Goal: Browse casually: Explore the website without a specific task or goal

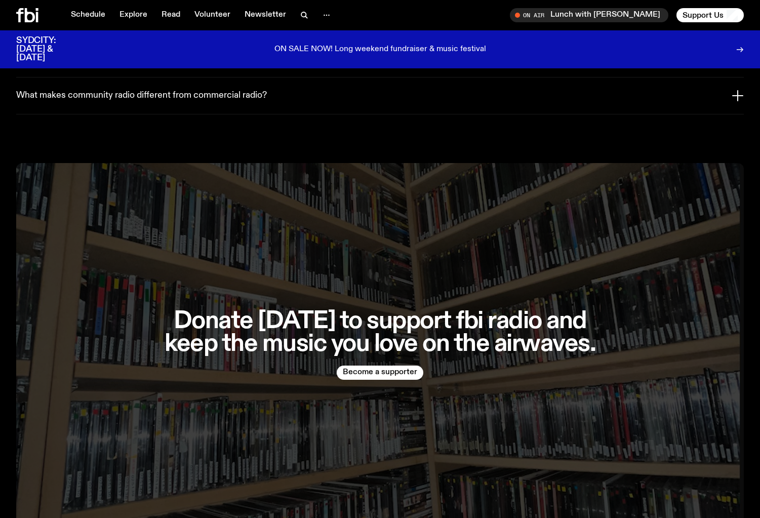
scroll to position [2402, 0]
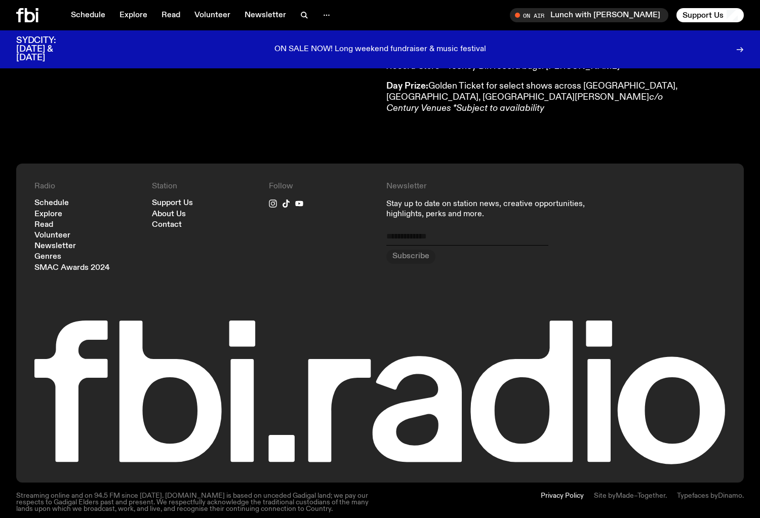
scroll to position [408, 0]
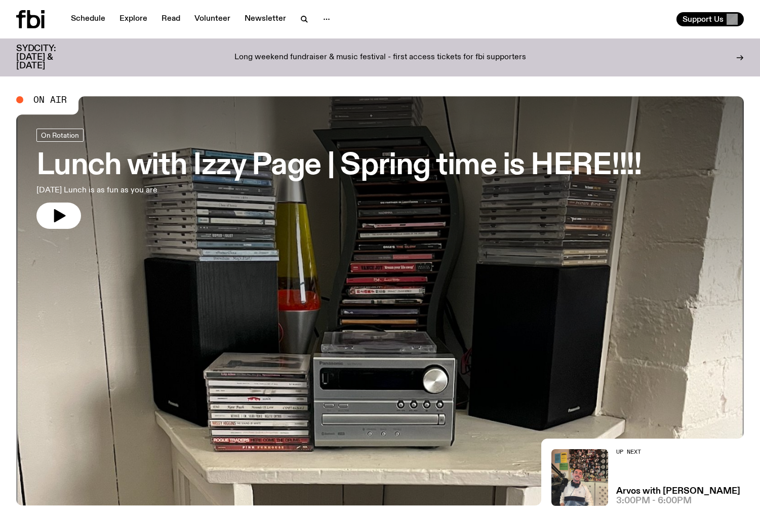
click at [199, 155] on h3 "Lunch with Izzy Page | Spring time is HERE!!!!" at bounding box center [338, 166] width 605 height 28
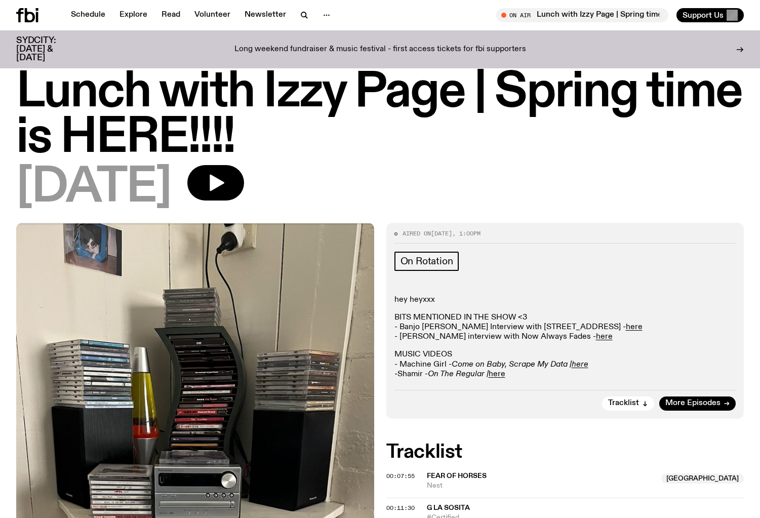
scroll to position [13, 0]
